Goal: Information Seeking & Learning: Check status

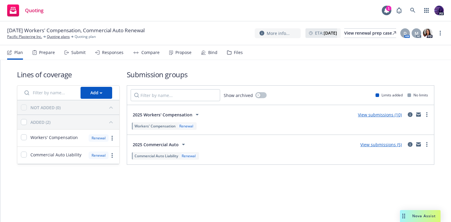
click at [373, 143] on link "View submissions (5)" at bounding box center [380, 145] width 41 height 6
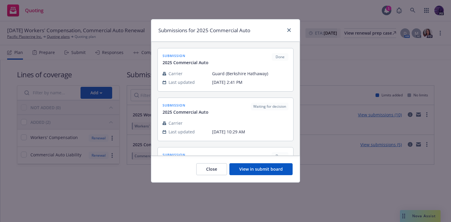
click at [272, 168] on button "View in submit board" at bounding box center [260, 169] width 63 height 12
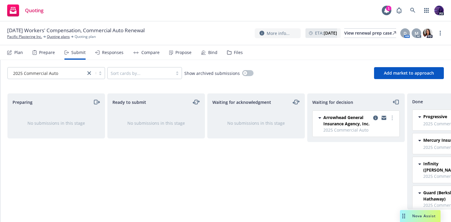
click at [116, 50] on div "Responses" at bounding box center [112, 52] width 21 height 5
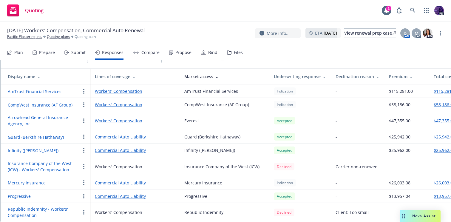
click at [66, 114] on button "Arrowhead General Insurance Agency, Inc." at bounding box center [44, 120] width 72 height 13
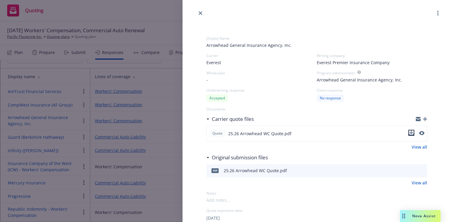
click at [409, 133] on icon "download file" at bounding box center [411, 132] width 5 height 5
click at [153, 35] on div "Display Name Arrowhead General Insurance Agency, Inc. Carrier Everest Writing c…" at bounding box center [225, 111] width 451 height 222
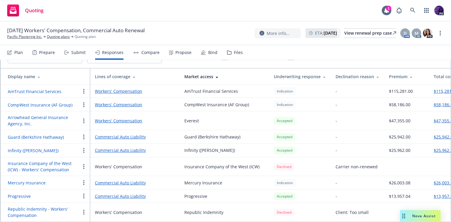
scroll to position [47, 0]
click at [133, 147] on link "Commercial Auto Liability" at bounding box center [135, 150] width 80 height 6
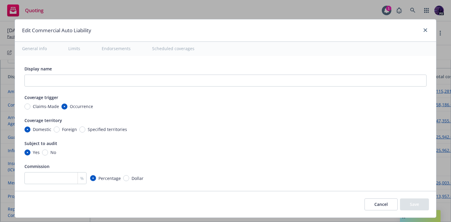
type textarea "x"
click at [372, 199] on button "Cancel" at bounding box center [380, 204] width 33 height 12
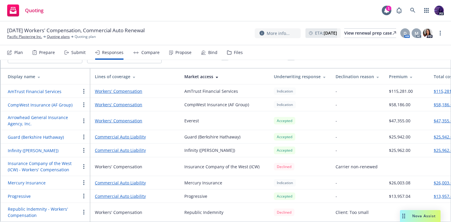
click at [36, 147] on button "Infinity ([PERSON_NAME])" at bounding box center [33, 150] width 51 height 6
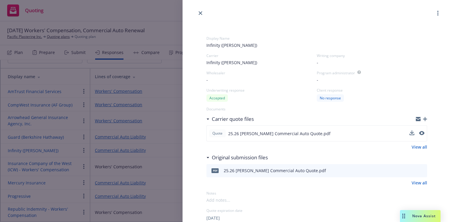
click at [404, 131] on div "Quote 25.26 [PERSON_NAME] Commercial Auto Quote.pdf" at bounding box center [316, 133] width 221 height 16
click at [409, 132] on icon "download file" at bounding box center [411, 132] width 5 height 5
click at [201, 15] on link "close" at bounding box center [200, 13] width 7 height 7
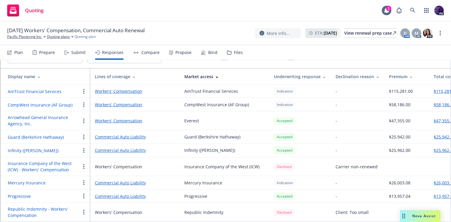
click at [50, 134] on button "Guard (Berkshire Hathaway)" at bounding box center [36, 137] width 56 height 6
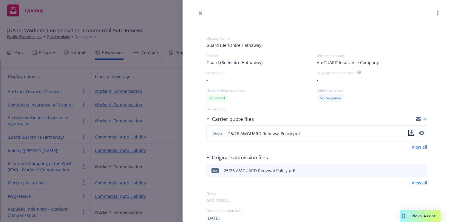
click at [409, 135] on icon "download file" at bounding box center [411, 133] width 5 height 1
click at [200, 11] on link "close" at bounding box center [200, 13] width 7 height 7
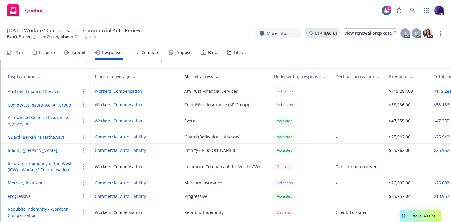
click at [127, 9] on div "Quoting 1 PD" at bounding box center [225, 10] width 451 height 21
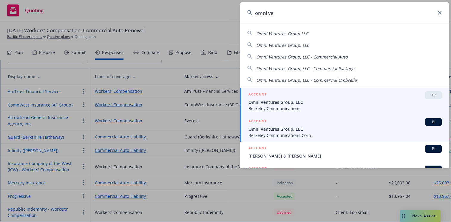
type input "omni ve"
click at [279, 126] on span "Omni Ventures Group, LLC" at bounding box center [344, 129] width 193 height 6
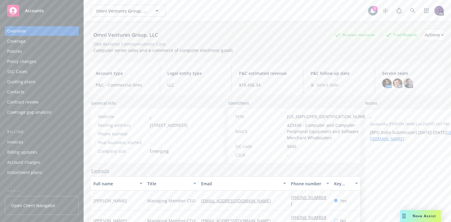
click at [32, 82] on div "Quoting plans" at bounding box center [21, 82] width 28 height 10
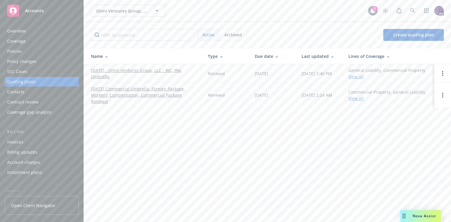
click at [94, 76] on link "10/01/25 - Omni Ventures Group, LLC - WC, Pkg, Umbrella" at bounding box center [144, 73] width 107 height 13
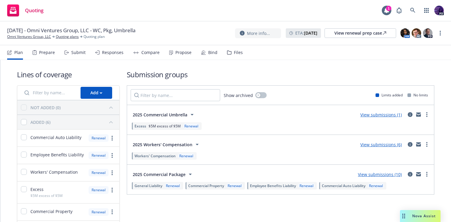
click at [83, 53] on div "Submit" at bounding box center [78, 52] width 14 height 5
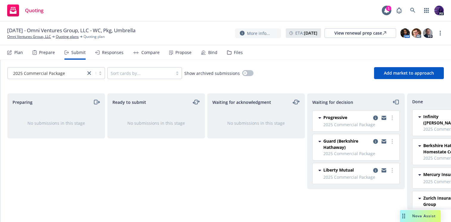
click at [105, 56] on div "Responses" at bounding box center [109, 52] width 28 height 14
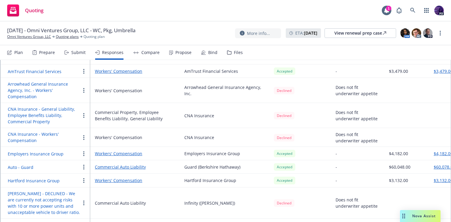
scroll to position [61, 0]
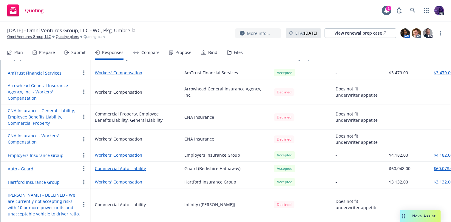
click at [55, 109] on button "CNA Insurance - General Liability, Employee Benefits Liability, Commercial Prop…" at bounding box center [44, 116] width 72 height 19
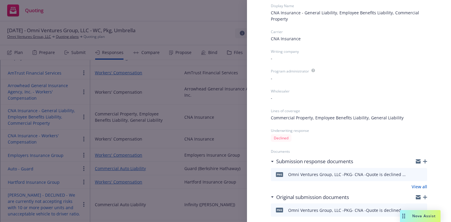
scroll to position [55, 0]
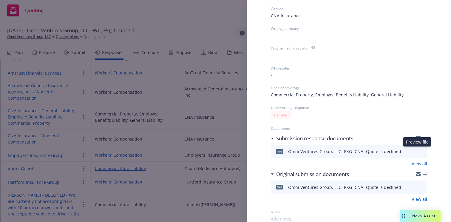
click at [418, 151] on icon "preview file" at bounding box center [420, 151] width 5 height 4
click at [144, 100] on div "Display Name CNA Insurance - General Liability, Employee Benefits Liability, Co…" at bounding box center [225, 111] width 451 height 222
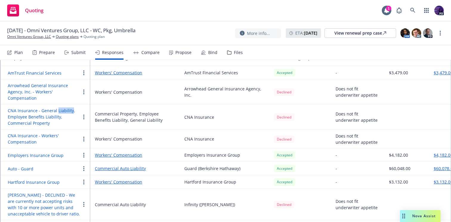
click at [46, 116] on button "CNA Insurance - General Liability, Employee Benefits Liability, Commercial Prop…" at bounding box center [44, 116] width 72 height 19
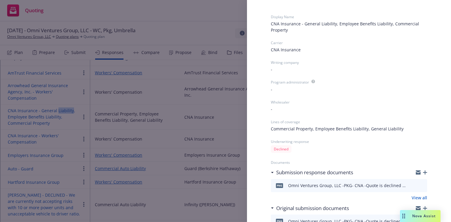
scroll to position [55, 0]
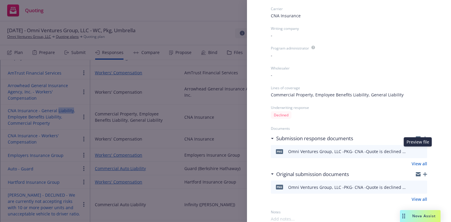
click at [418, 152] on icon "preview file" at bounding box center [420, 151] width 5 height 4
click at [142, 66] on div "Display Name CNA Insurance - General Liability, Employee Benefits Liability, Co…" at bounding box center [225, 111] width 451 height 222
